Goal: Find specific page/section: Find specific page/section

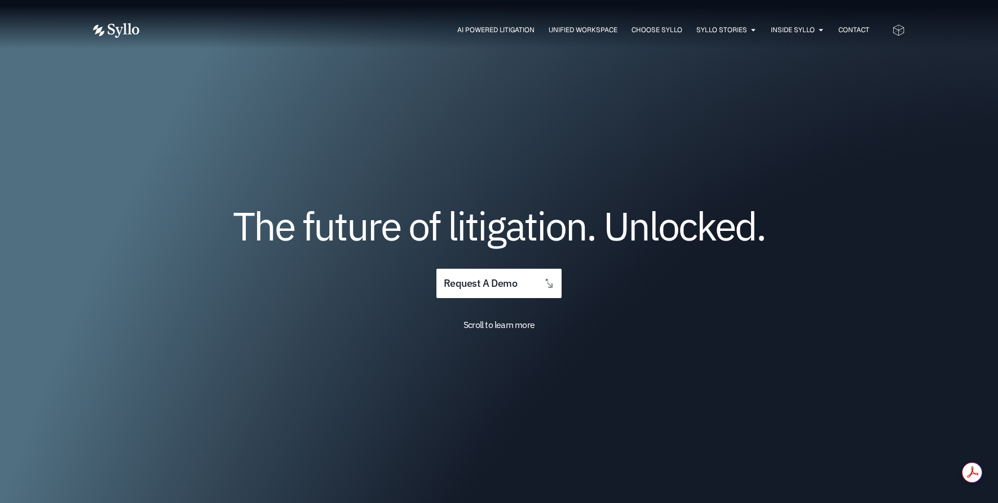
click at [836, 224] on h1 "The future of litigation. Unlocked." at bounding box center [499, 225] width 677 height 37
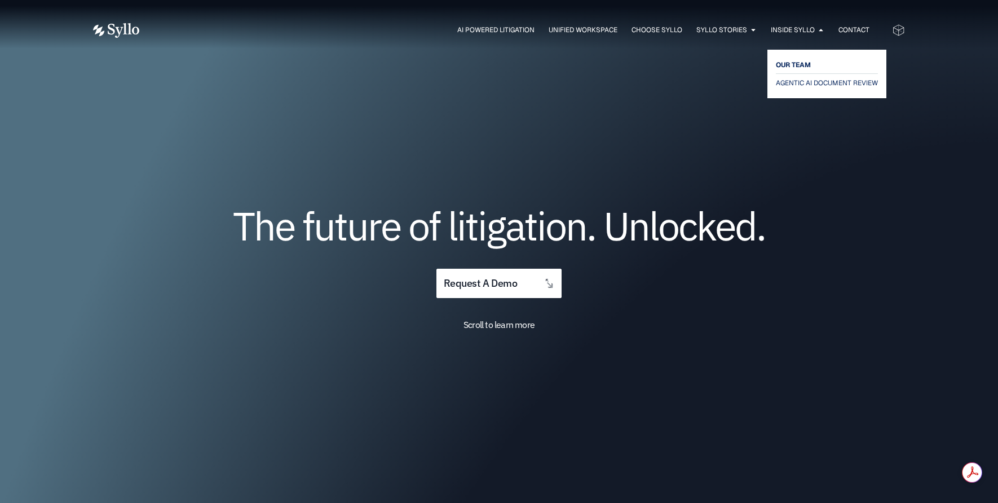
click at [792, 67] on span "OUR TEAM" at bounding box center [793, 65] width 35 height 14
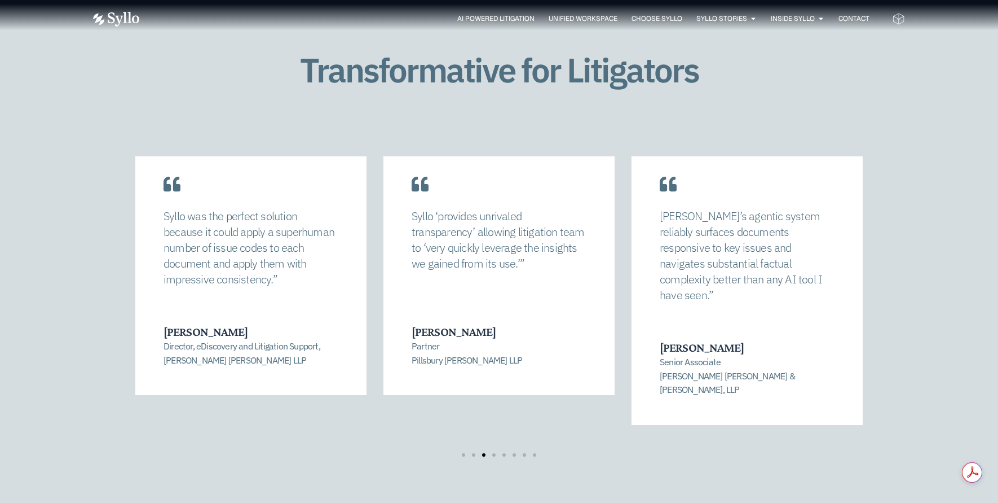
scroll to position [2421, 0]
click at [139, 89] on div "Transformative for Litigators [PERSON_NAME] allowed us to completely recalibrat…" at bounding box center [499, 266] width 812 height 563
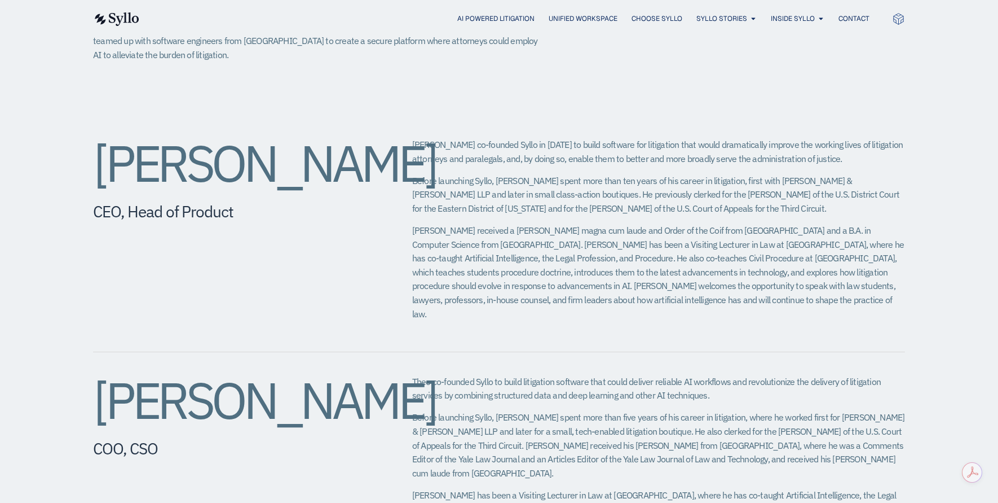
scroll to position [383, 0]
click at [751, 319] on p "[PERSON_NAME] received a [PERSON_NAME] magna cum laude and Order of the Coif fr…" at bounding box center [658, 270] width 493 height 97
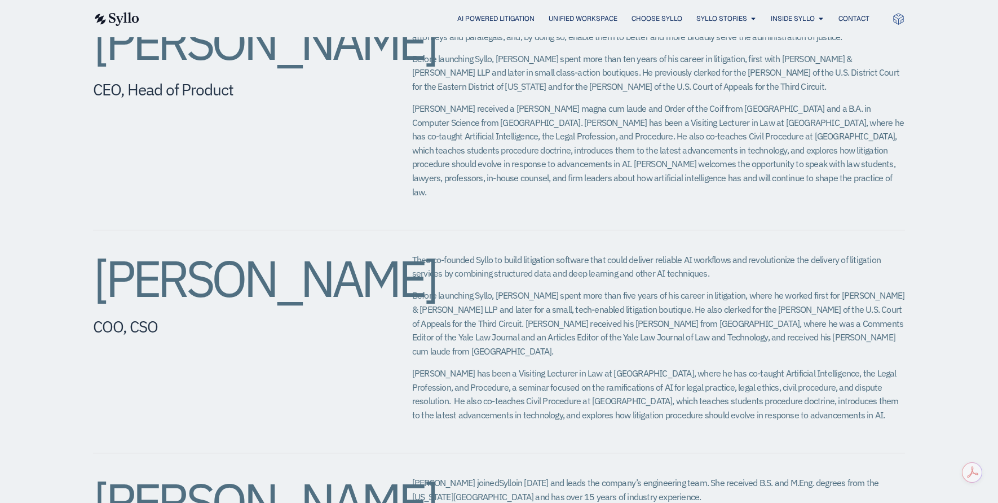
scroll to position [483, 0]
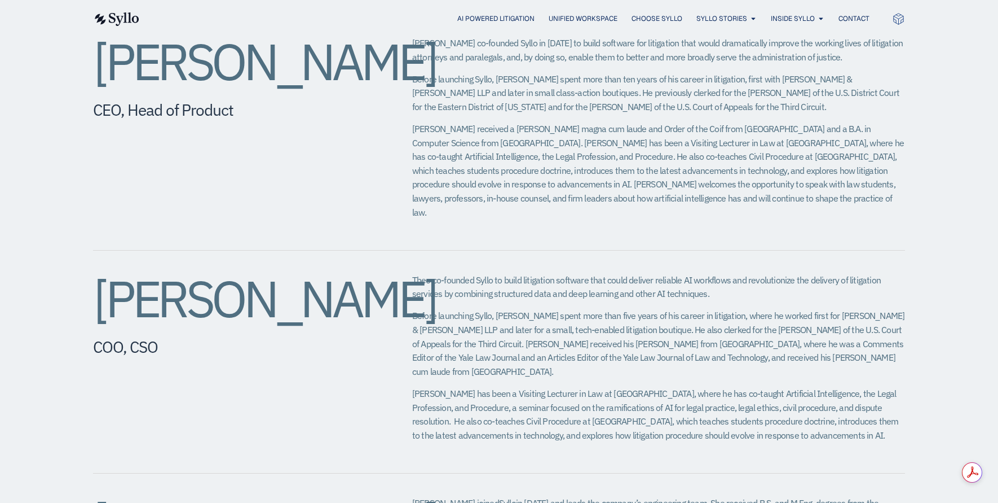
click at [888, 49] on div "[PERSON_NAME] CEO, Head of Product [PERSON_NAME] co-founded Syllo in [DATE] to …" at bounding box center [499, 132] width 812 height 237
